Goal: Navigation & Orientation: Find specific page/section

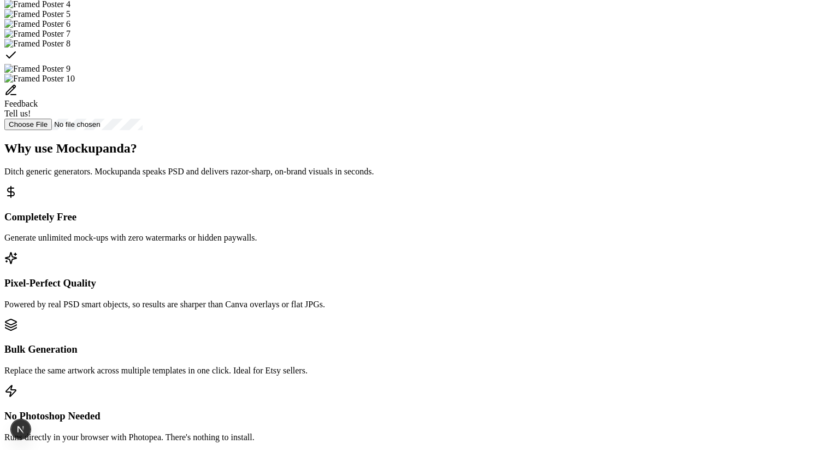
scroll to position [574, 0]
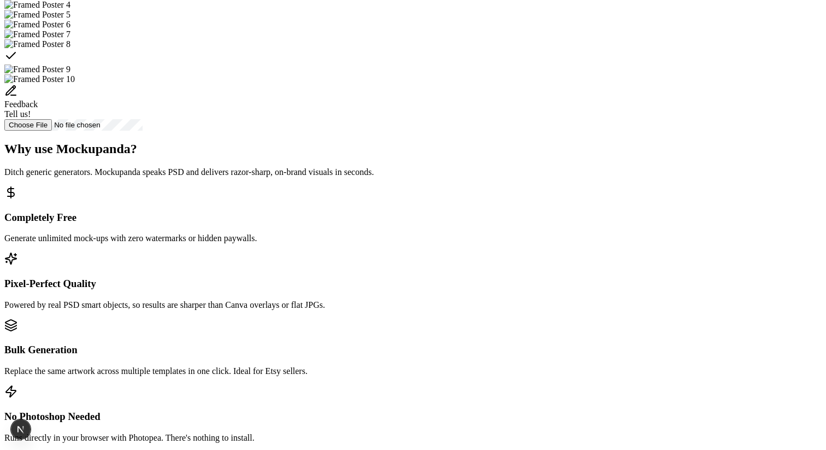
click at [580, 64] on div "Select template Framed Poster 8" at bounding box center [412, 56] width 817 height 15
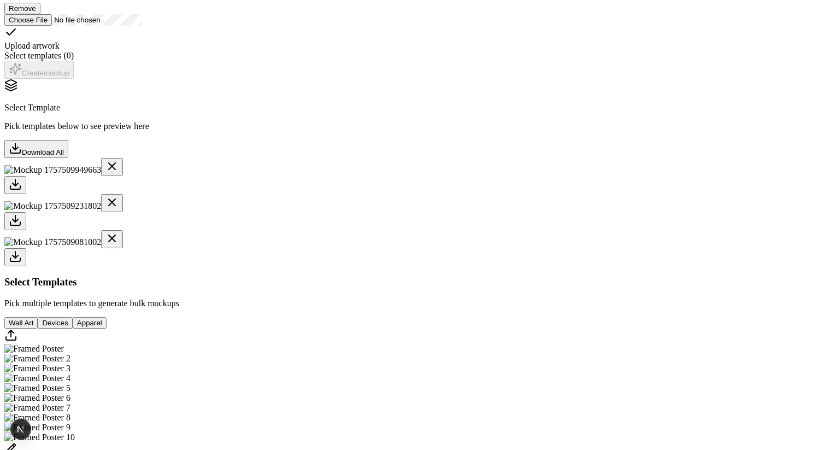
scroll to position [233, 0]
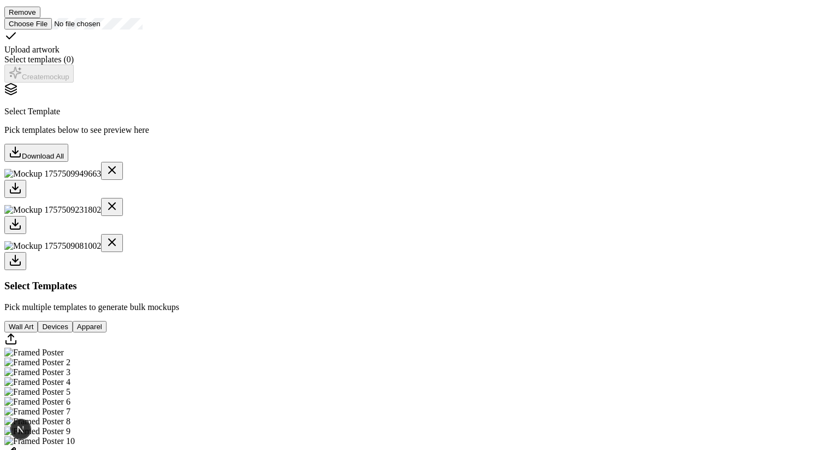
click at [444, 270] on div at bounding box center [412, 261] width 817 height 18
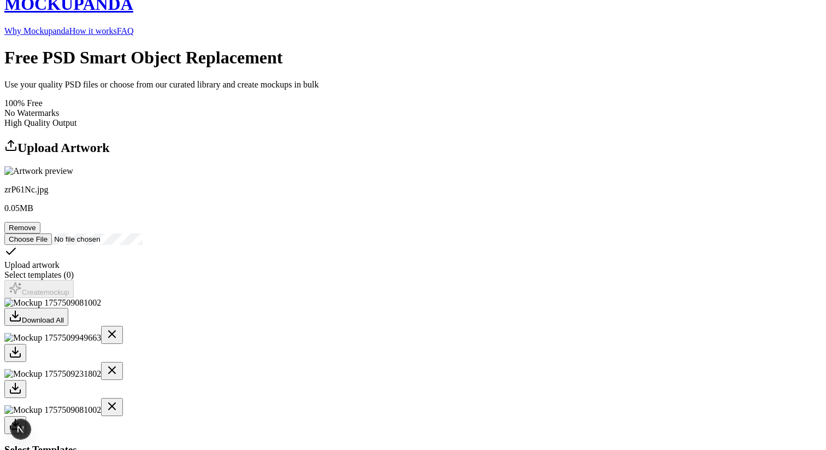
scroll to position [0, 0]
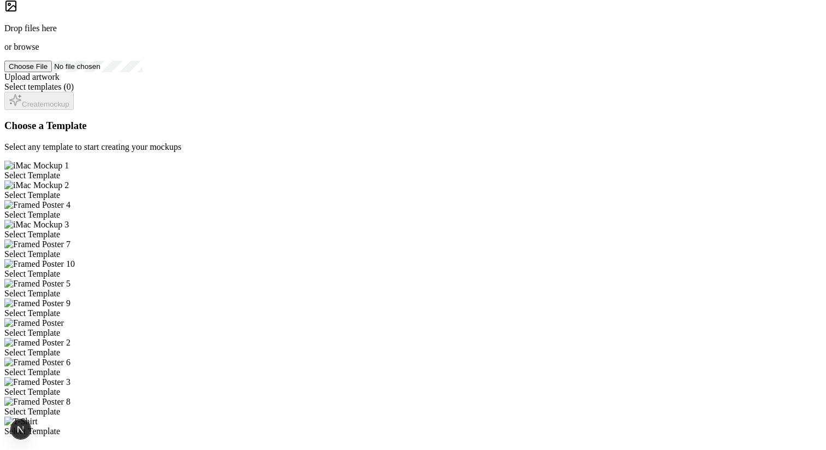
scroll to position [186, 0]
click at [436, 188] on div "Select Template" at bounding box center [412, 193] width 817 height 10
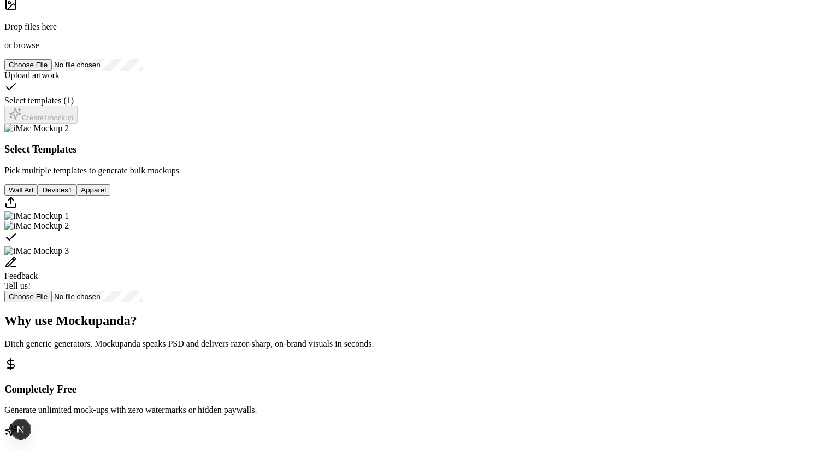
click at [39, 50] on span "browse" at bounding box center [26, 44] width 25 height 9
